Goal: Entertainment & Leisure: Consume media (video, audio)

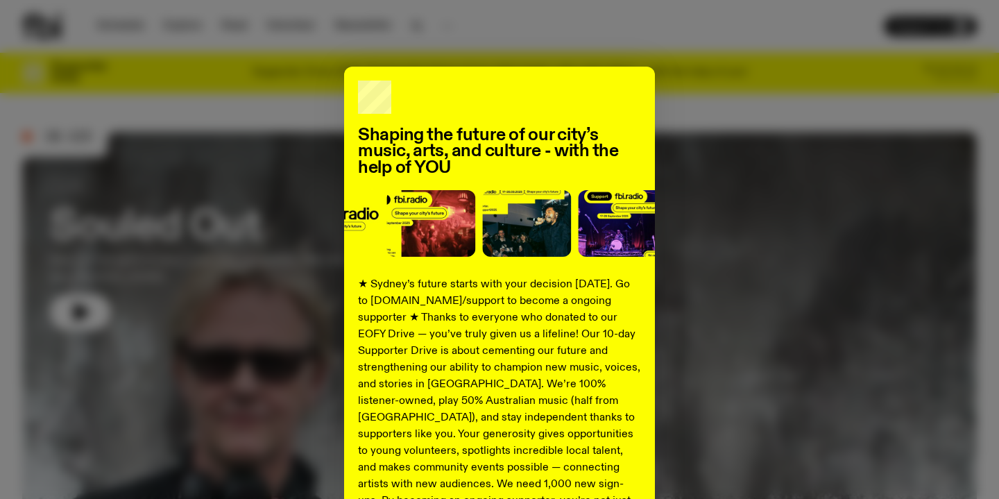
click at [723, 127] on div "Shaping the future of our city’s music, arts, and culture - with the help of YO…" at bounding box center [499, 352] width 954 height 570
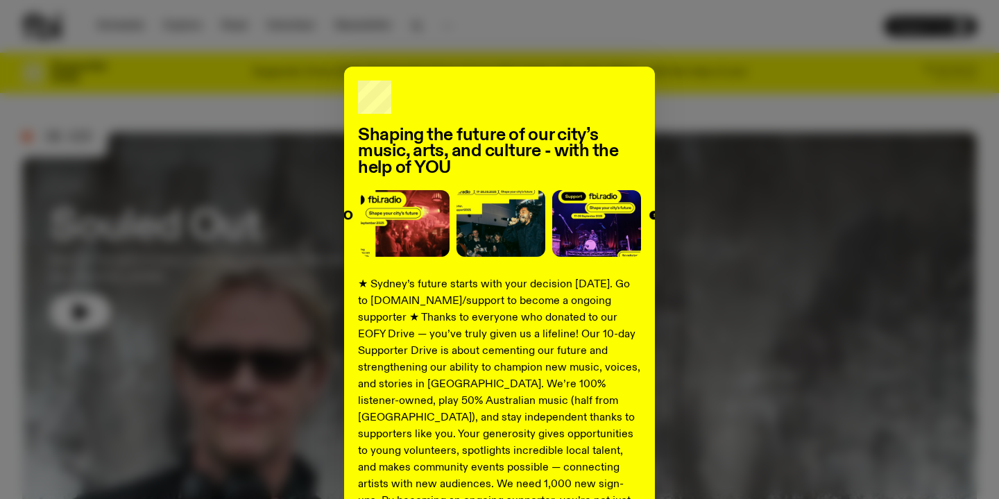
click at [311, 119] on div "Shaping the future of our city’s music, arts, and culture - with the help of YO…" at bounding box center [499, 352] width 954 height 570
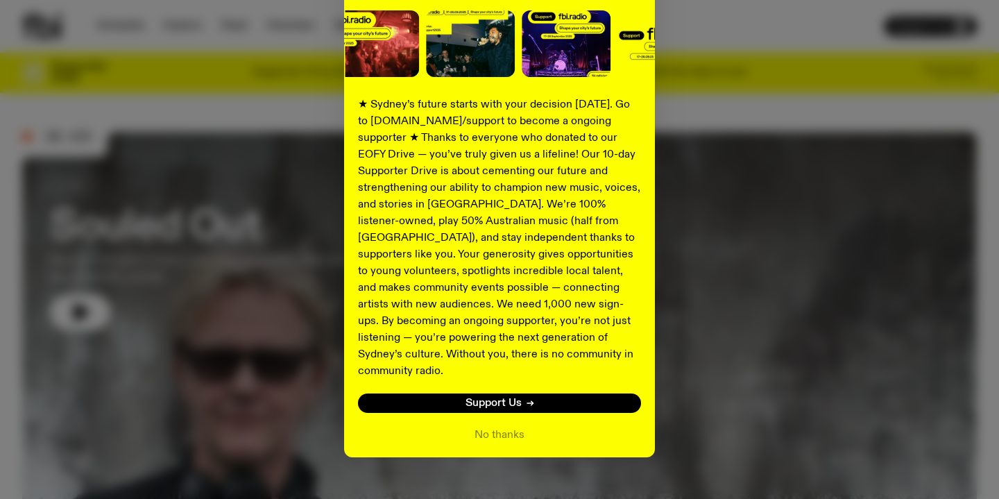
scroll to position [187, 0]
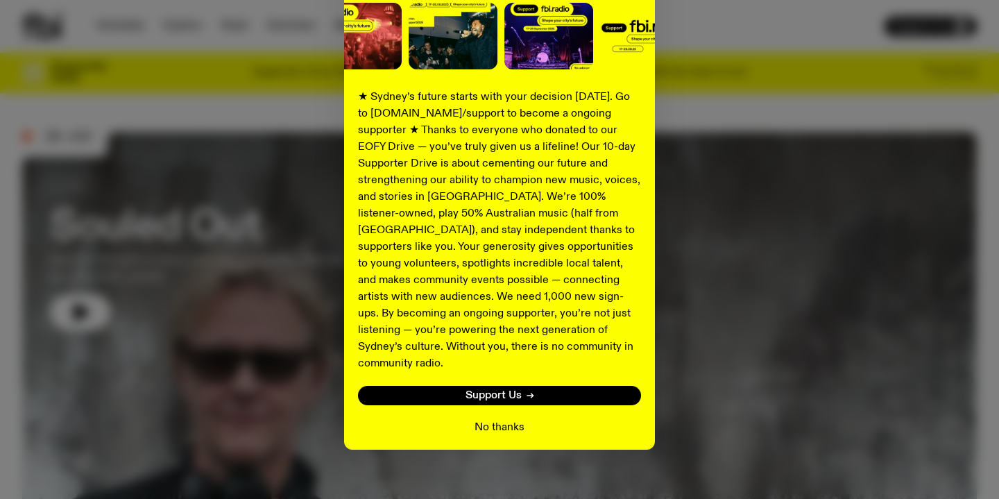
click at [506, 419] on button "No thanks" at bounding box center [499, 427] width 50 height 17
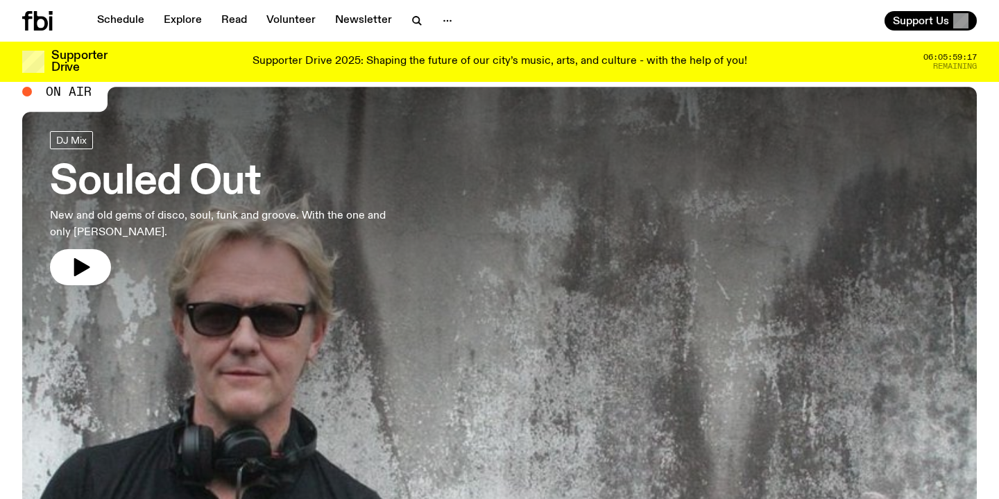
scroll to position [0, 0]
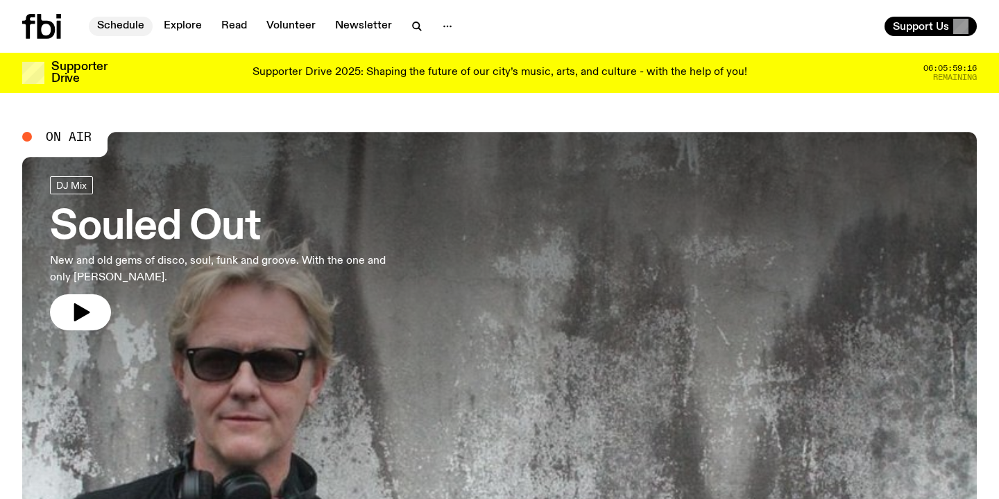
click at [119, 30] on link "Schedule" at bounding box center [121, 26] width 64 height 19
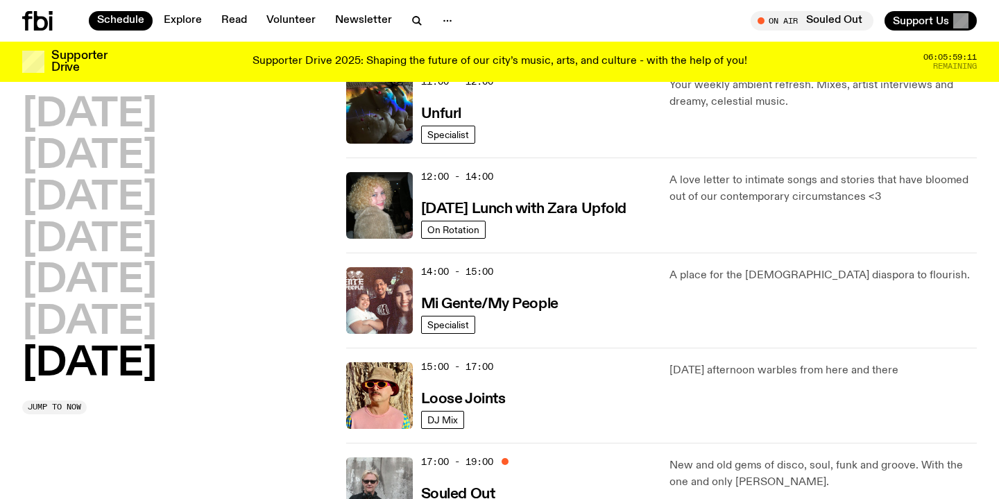
scroll to position [534, 0]
click at [126, 119] on h2 "[DATE]" at bounding box center [89, 115] width 135 height 39
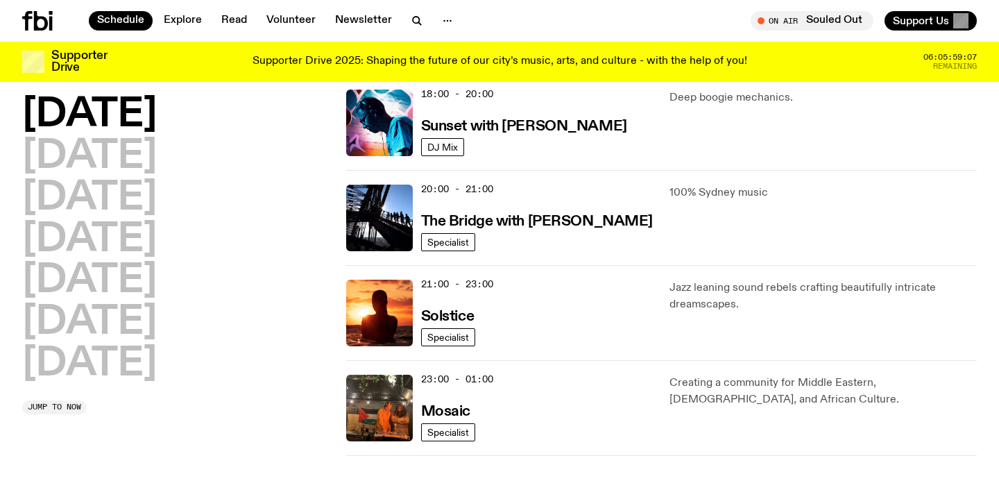
scroll to position [628, 0]
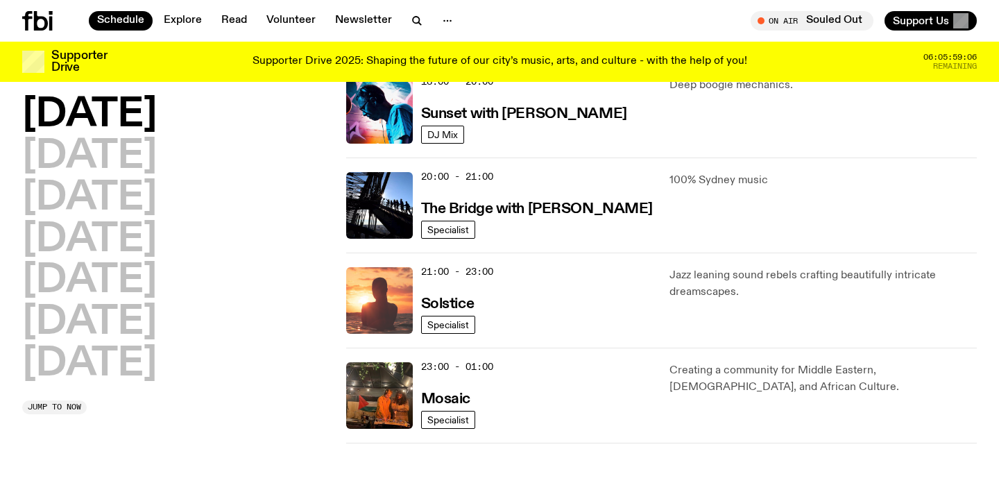
click at [387, 304] on img at bounding box center [379, 300] width 67 height 67
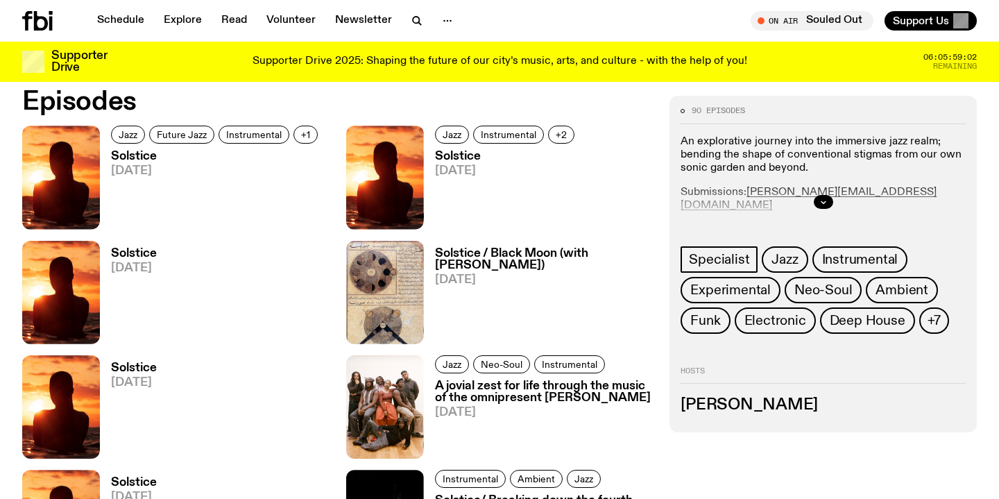
scroll to position [663, 0]
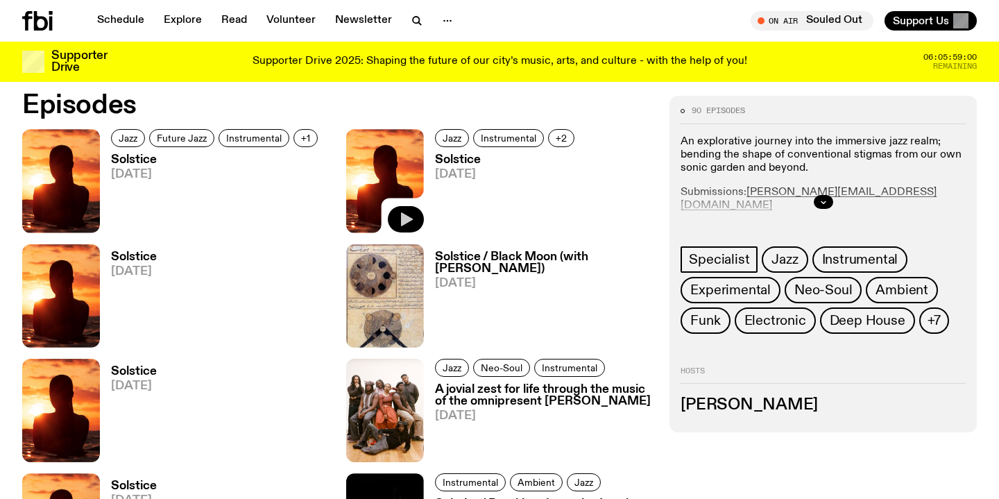
click at [405, 218] on icon "button" at bounding box center [407, 219] width 12 height 14
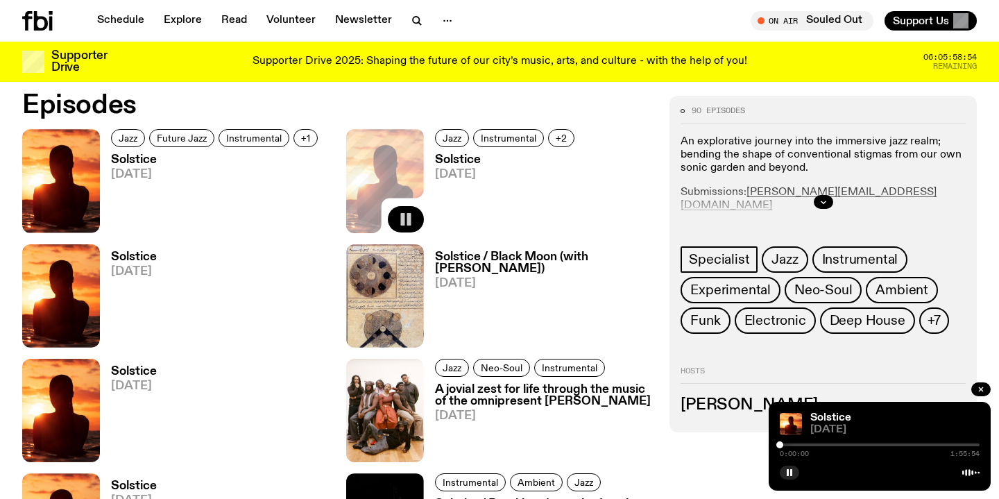
click at [825, 447] on div "0:00:00 1:55:54" at bounding box center [879, 448] width 200 height 17
drag, startPoint x: 781, startPoint y: 447, endPoint x: 830, endPoint y: 446, distance: 49.3
click at [830, 446] on div at bounding box center [830, 444] width 7 height 7
click at [821, 445] on div at bounding box center [730, 444] width 200 height 3
